Goal: Navigation & Orientation: Find specific page/section

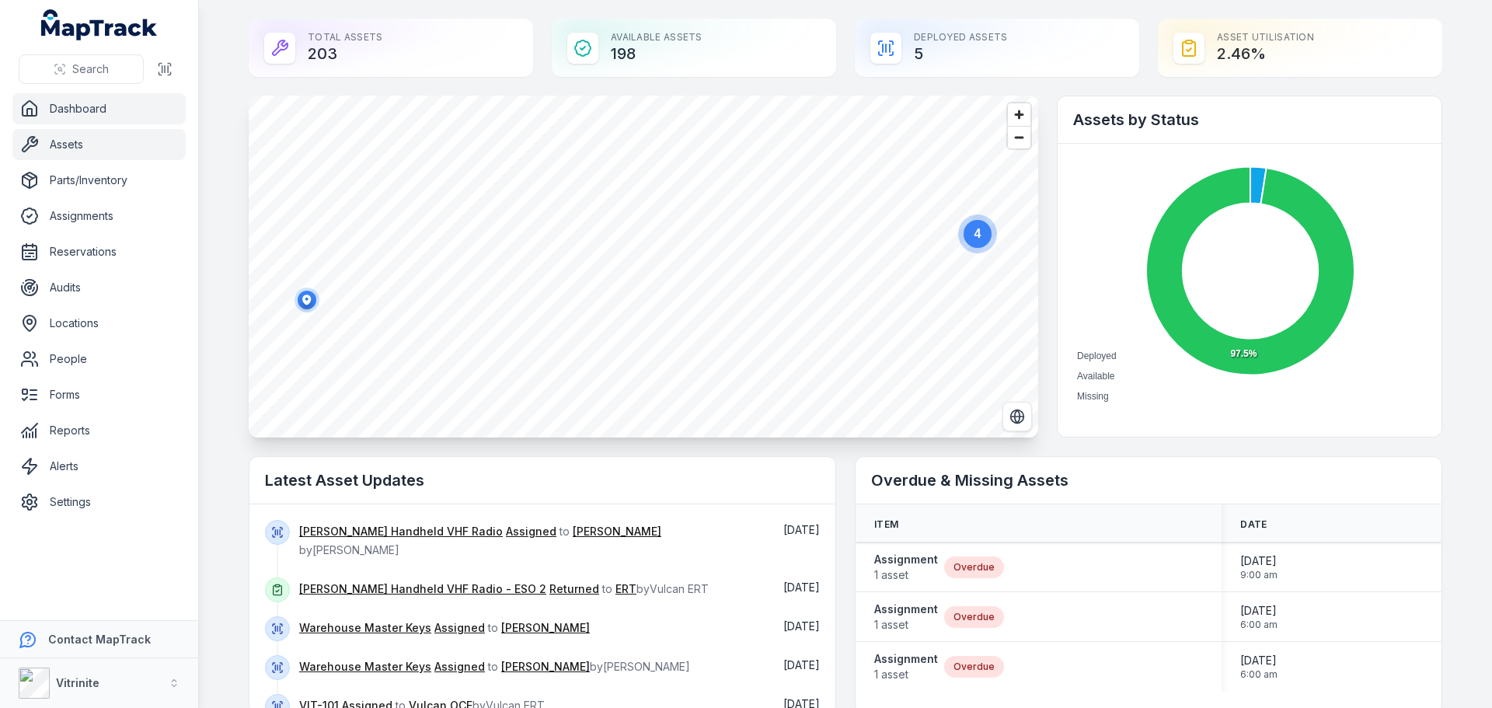
click at [54, 142] on link "Assets" at bounding box center [98, 144] width 173 height 31
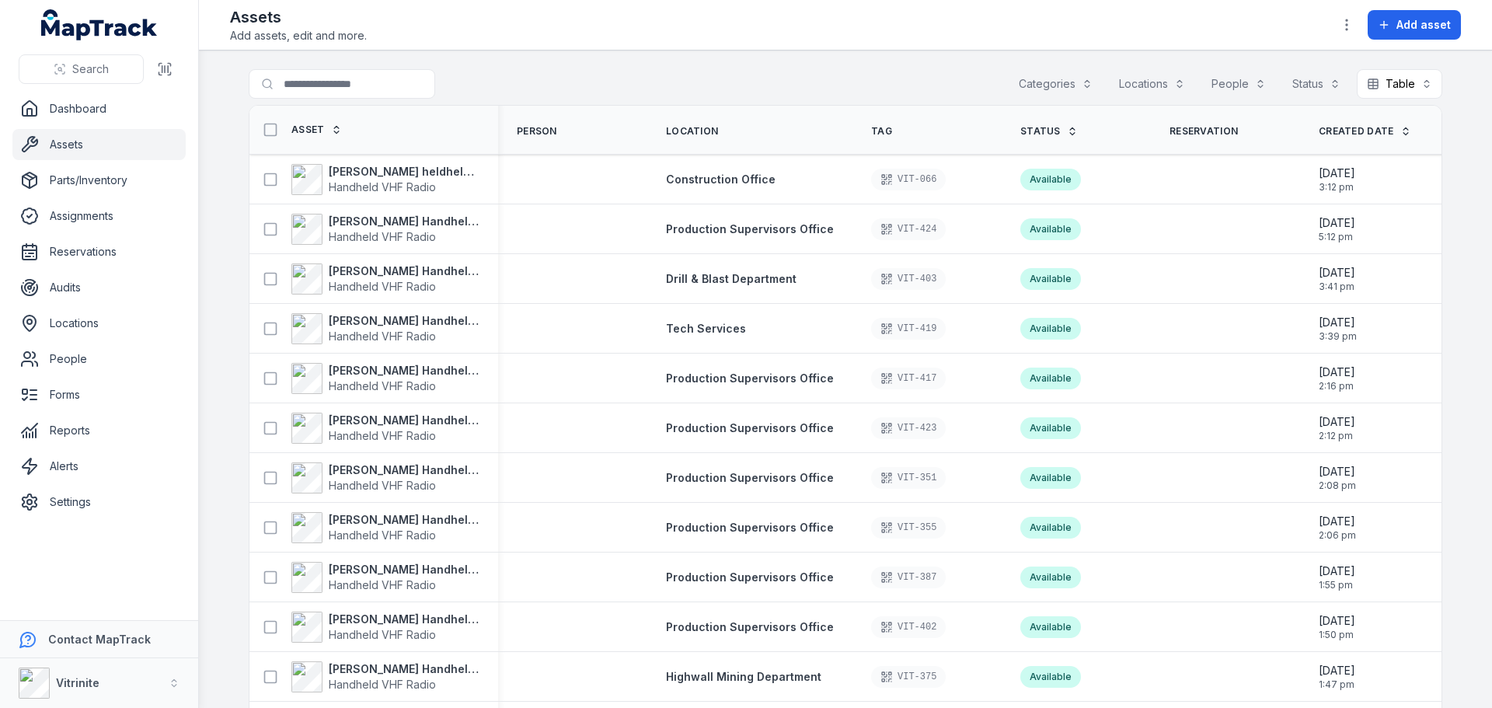
click at [1067, 127] on icon at bounding box center [1072, 131] width 11 height 11
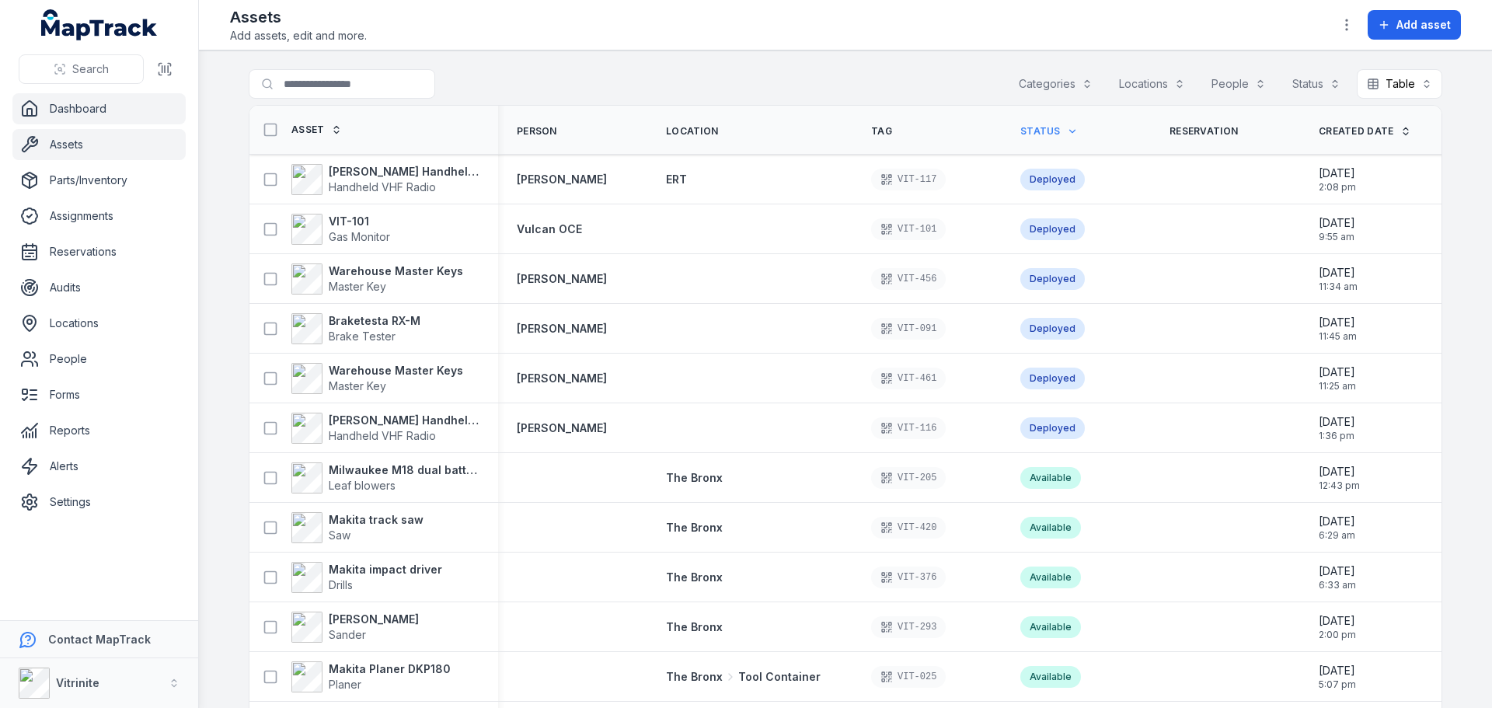
click at [56, 100] on link "Dashboard" at bounding box center [98, 108] width 173 height 31
